Goal: Information Seeking & Learning: Learn about a topic

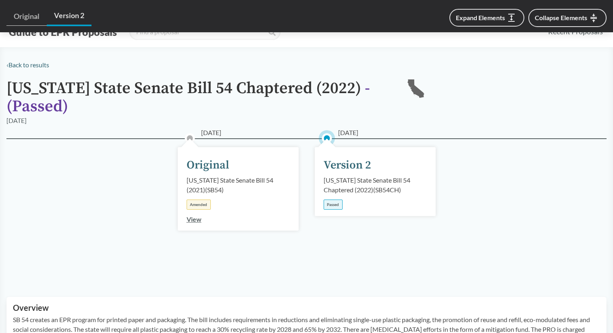
scroll to position [363, 0]
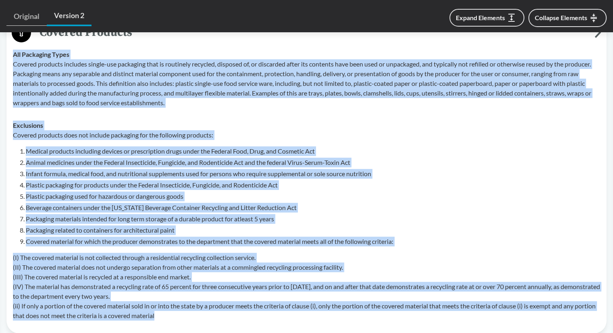
click at [476, 167] on ol "Medical products including devices or prescription drugs under the Federal Food…" at bounding box center [313, 196] width 575 height 100
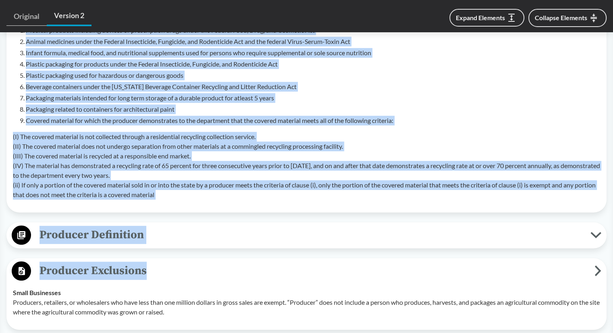
scroll to position [519, 0]
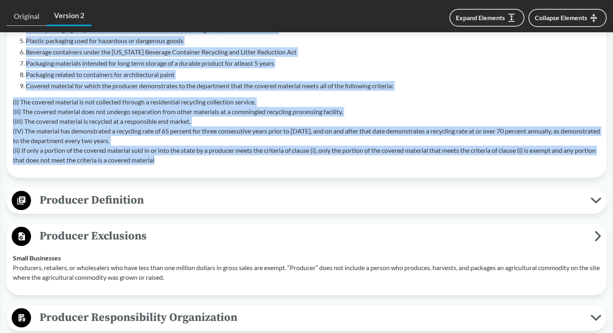
drag, startPoint x: 10, startPoint y: 94, endPoint x: 273, endPoint y: 168, distance: 273.7
click at [273, 168] on tbody "All Packaging Types Covered products includes single-use packaging that is rout…" at bounding box center [306, 29] width 595 height 284
copy tbody "All Packaging Types Covered products includes single-use packaging that is rout…"
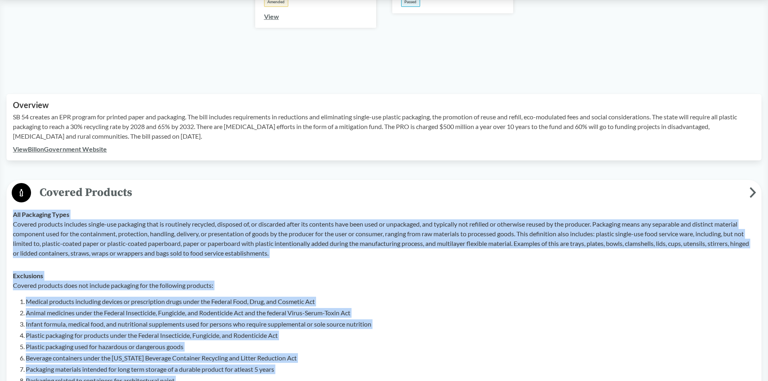
scroll to position [196, 0]
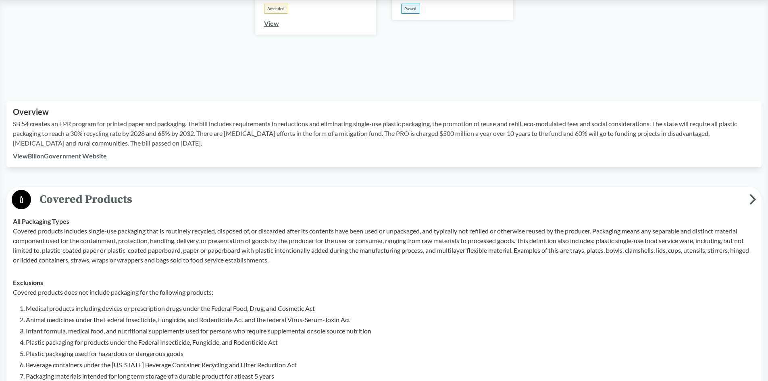
click at [210, 151] on div "View Bill on Government Website" at bounding box center [384, 156] width 742 height 10
click at [175, 142] on p "SB 54 creates an EPR program for printed paper and packaging. The bill includes…" at bounding box center [384, 133] width 742 height 29
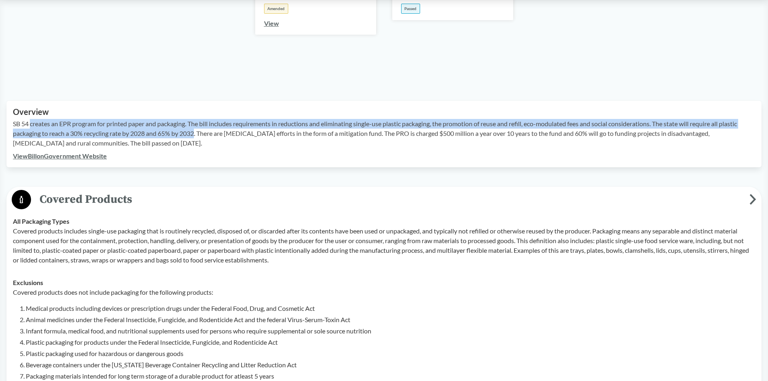
drag, startPoint x: 196, startPoint y: 134, endPoint x: 30, endPoint y: 123, distance: 166.5
click at [30, 123] on p "SB 54 creates an EPR program for printed paper and packaging. The bill includes…" at bounding box center [384, 133] width 742 height 29
copy p "creates an EPR program for printed paper and packaging. The bill includes requi…"
click at [331, 212] on td "All Packaging Types Covered products includes single-use packaging that is rout…" at bounding box center [384, 240] width 750 height 61
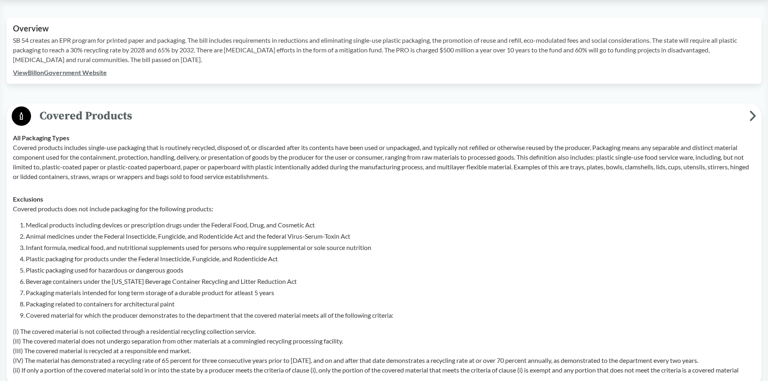
scroll to position [333, 0]
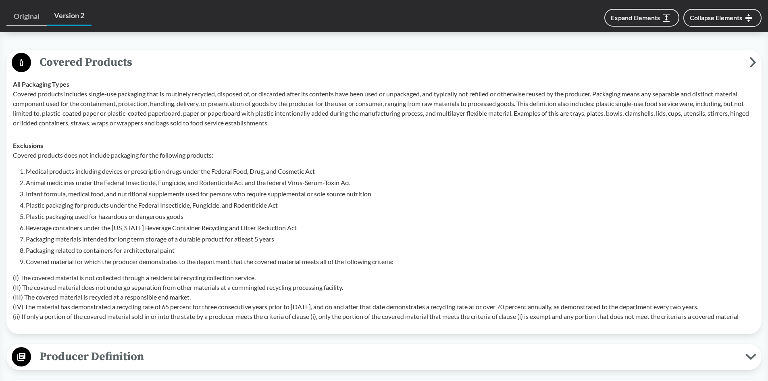
drag, startPoint x: 617, startPoint y: 365, endPoint x: 607, endPoint y: 350, distance: 18.1
click at [613, 333] on span "Producer Definition" at bounding box center [388, 357] width 715 height 18
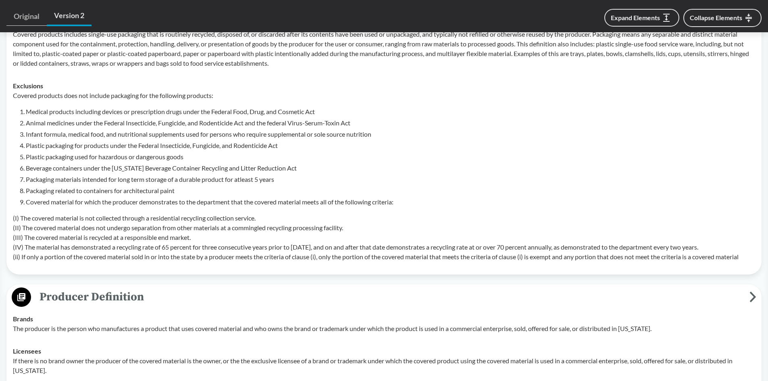
scroll to position [494, 0]
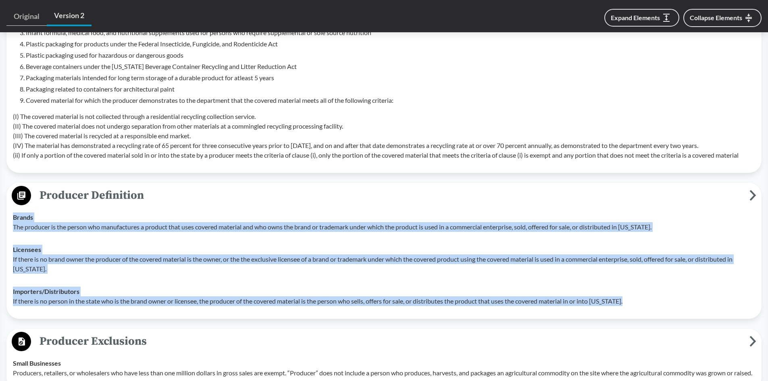
drag, startPoint x: 647, startPoint y: 304, endPoint x: 50, endPoint y: 206, distance: 605.4
click at [14, 214] on tbody "Brands The producer is the person who manufactures a product that uses covered …" at bounding box center [384, 259] width 750 height 106
copy tbody "Brands The producer is the person who manufactures a product that uses covered …"
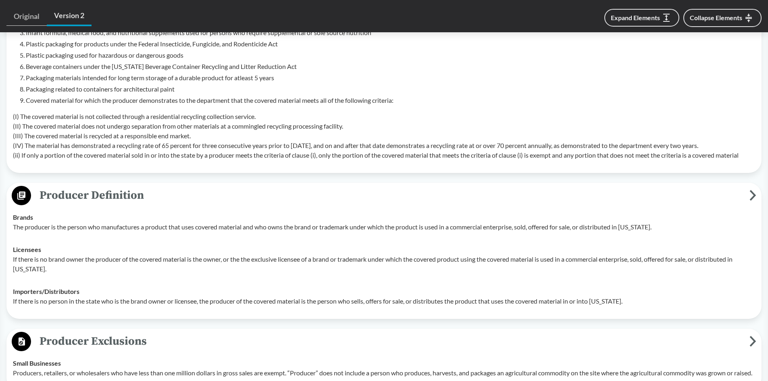
drag, startPoint x: 586, startPoint y: 127, endPoint x: 573, endPoint y: 119, distance: 15.7
click at [586, 127] on p "(I) The covered material is not collected through a residential recycling colle…" at bounding box center [384, 136] width 742 height 48
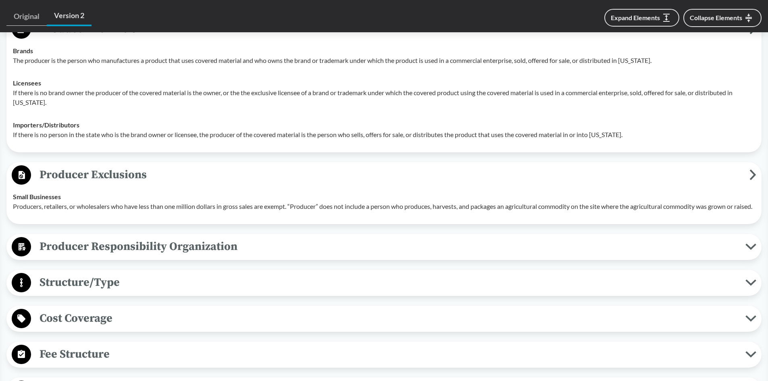
scroll to position [777, 0]
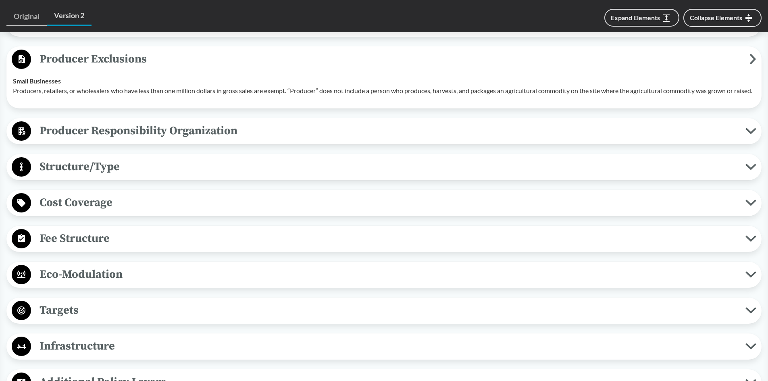
click at [92, 140] on span "Producer Responsibility Organization" at bounding box center [388, 131] width 715 height 18
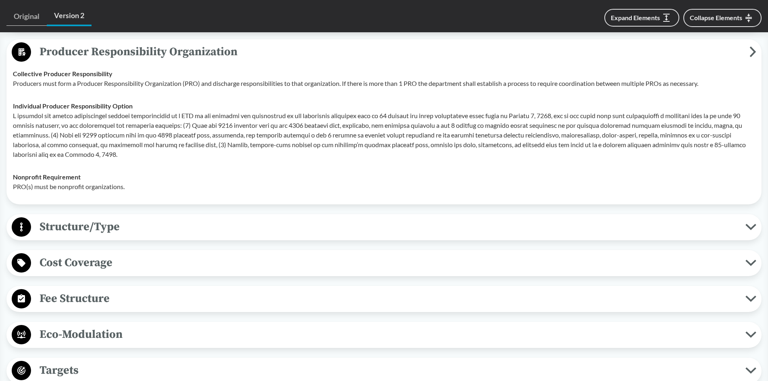
scroll to position [857, 0]
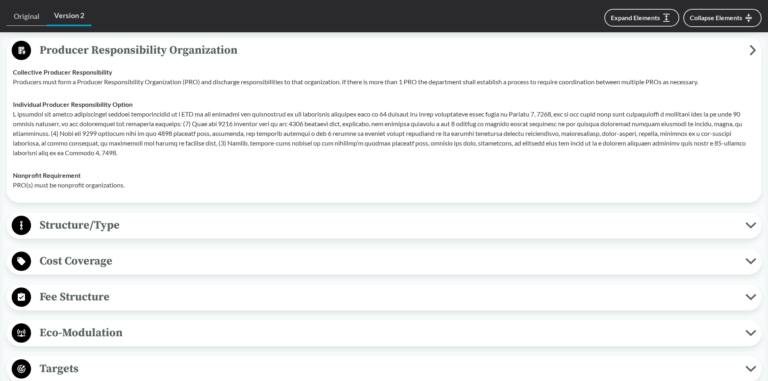
click at [105, 234] on span "Structure/Type" at bounding box center [388, 225] width 715 height 18
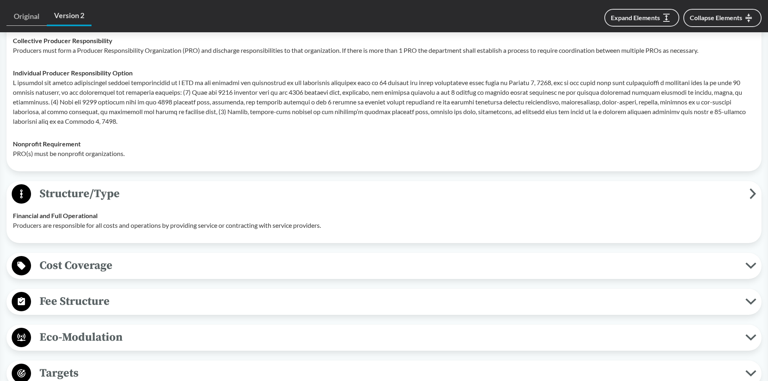
scroll to position [938, 0]
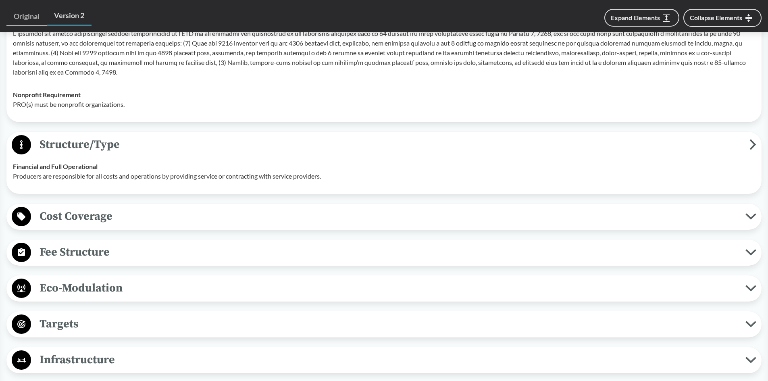
click at [101, 225] on span "Cost Coverage" at bounding box center [388, 216] width 715 height 18
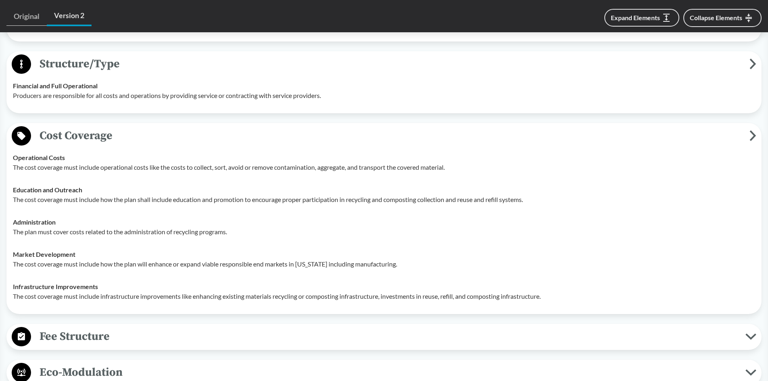
scroll to position [1180, 0]
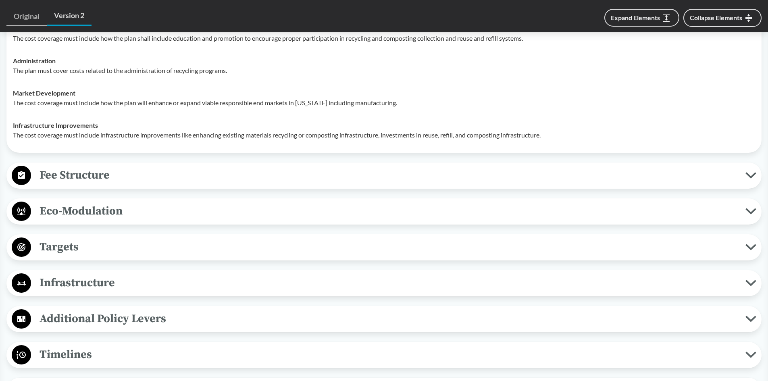
click at [111, 184] on span "Fee Structure" at bounding box center [388, 175] width 715 height 18
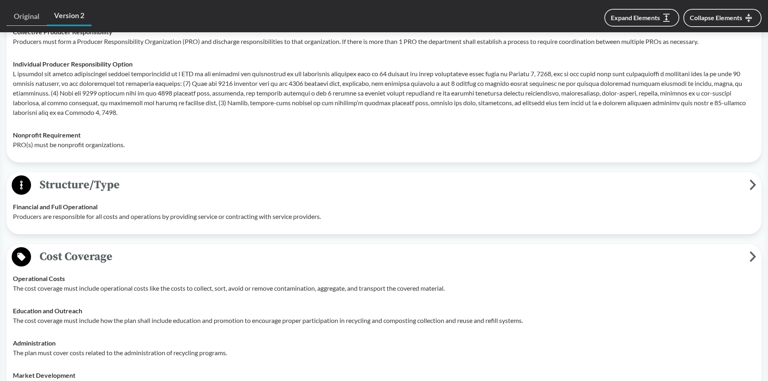
scroll to position [615, 0]
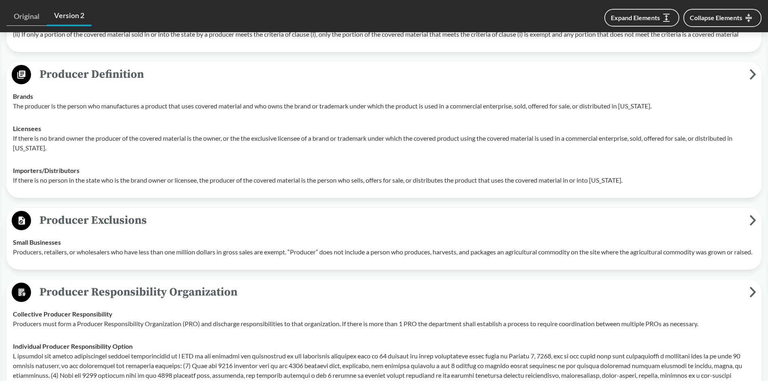
drag, startPoint x: 41, startPoint y: 264, endPoint x: 46, endPoint y: 265, distance: 5.3
click at [46, 257] on p "Producers, retailers, or wholesalers who have less than one million dollars in …" at bounding box center [384, 252] width 742 height 10
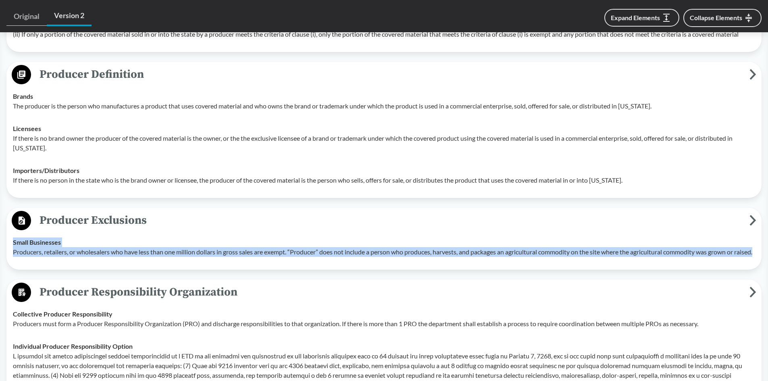
drag, startPoint x: 34, startPoint y: 262, endPoint x: 10, endPoint y: 245, distance: 29.2
click at [10, 245] on td "Small Businesses Producers, retailers, or wholesalers who have less than one mi…" at bounding box center [384, 247] width 750 height 32
copy div "Small Businesses Producers, retailers, or wholesalers who have less than one mi…"
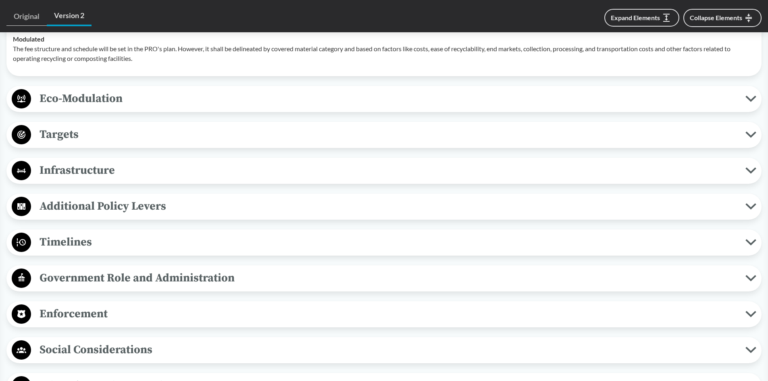
scroll to position [1341, 0]
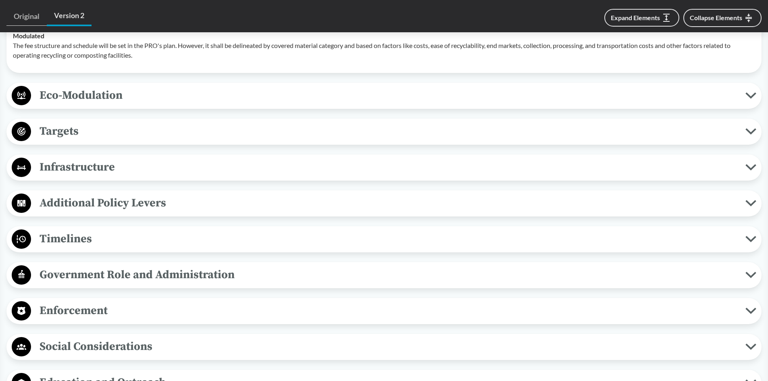
click at [70, 248] on span "Timelines" at bounding box center [388, 239] width 715 height 18
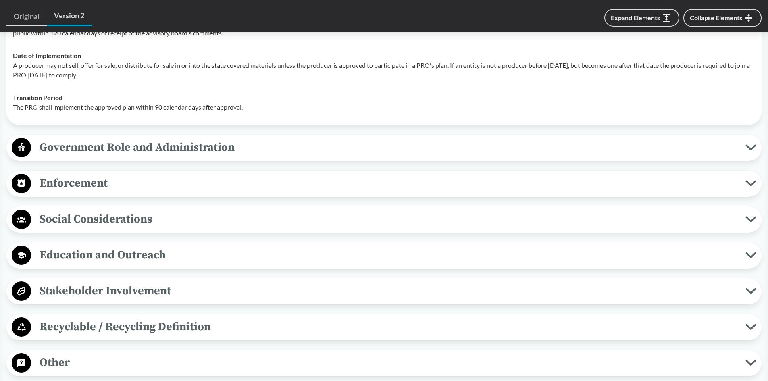
scroll to position [1624, 0]
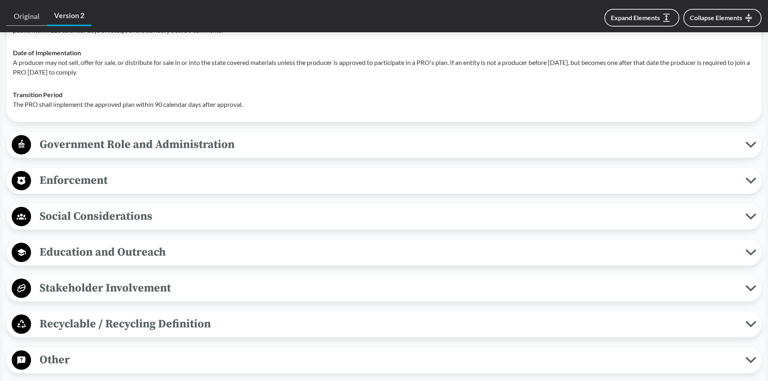
click at [81, 190] on span "Enforcement" at bounding box center [388, 180] width 715 height 18
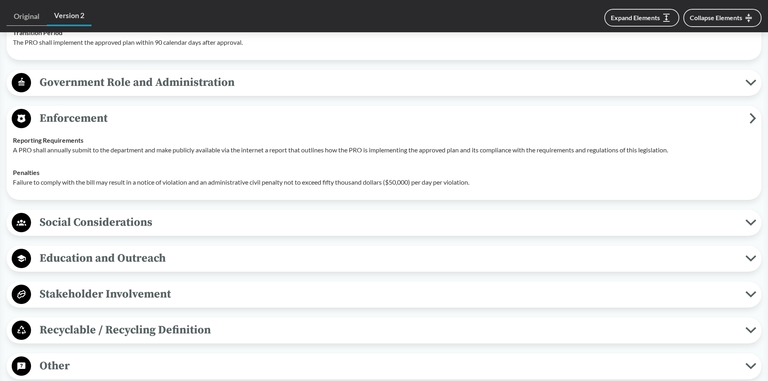
scroll to position [1785, 0]
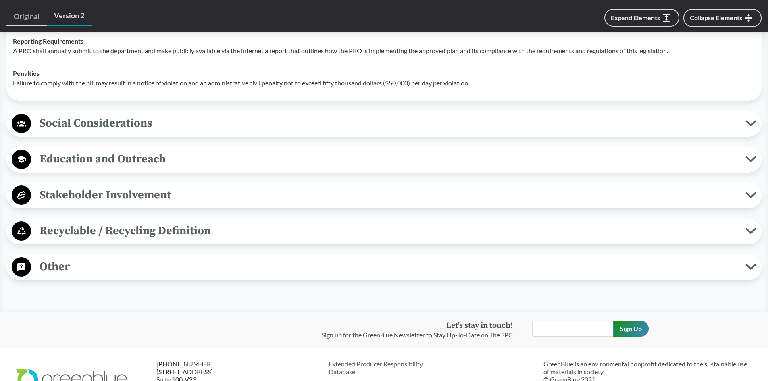
click at [82, 204] on span "Stakeholder Involvement" at bounding box center [388, 195] width 715 height 18
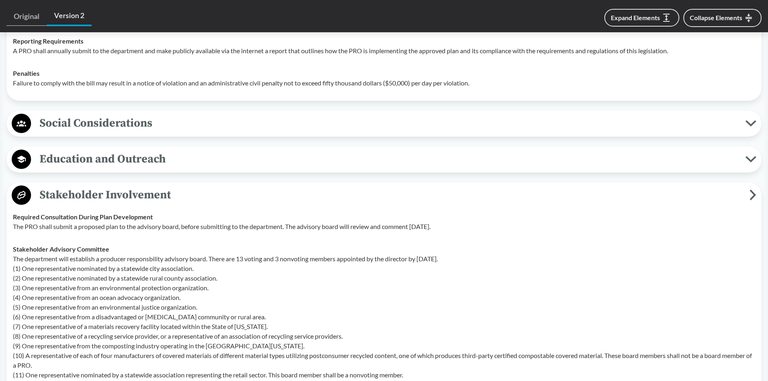
click at [123, 132] on span "Social Considerations" at bounding box center [388, 123] width 715 height 18
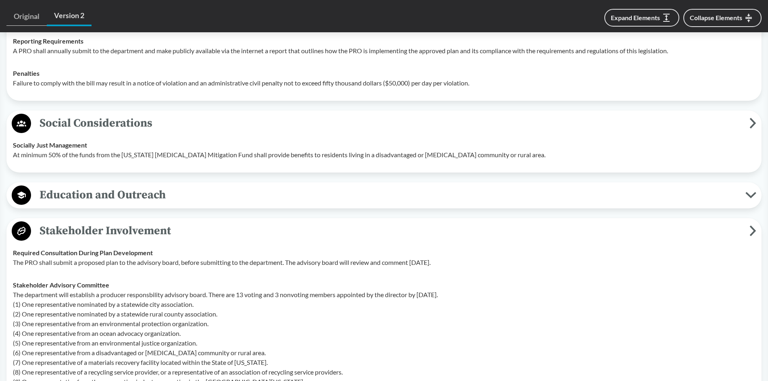
click at [121, 200] on span "Education and Outreach" at bounding box center [388, 195] width 715 height 18
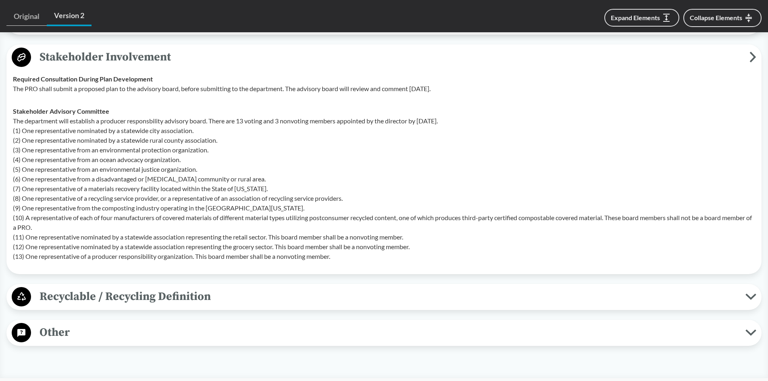
scroll to position [2184, 0]
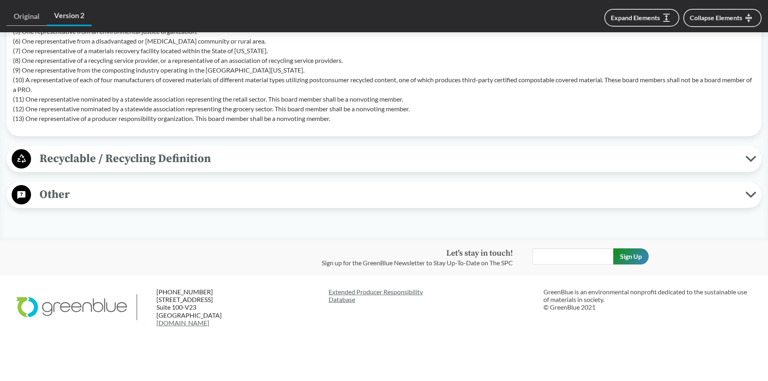
click at [103, 193] on span "Other" at bounding box center [388, 195] width 715 height 18
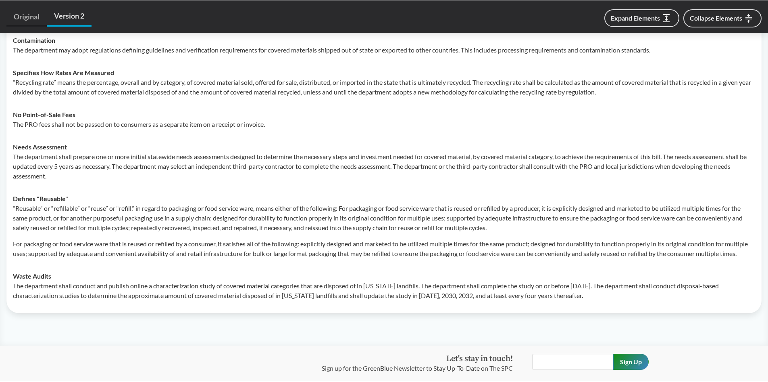
scroll to position [2426, 0]
